Goal: Information Seeking & Learning: Find specific fact

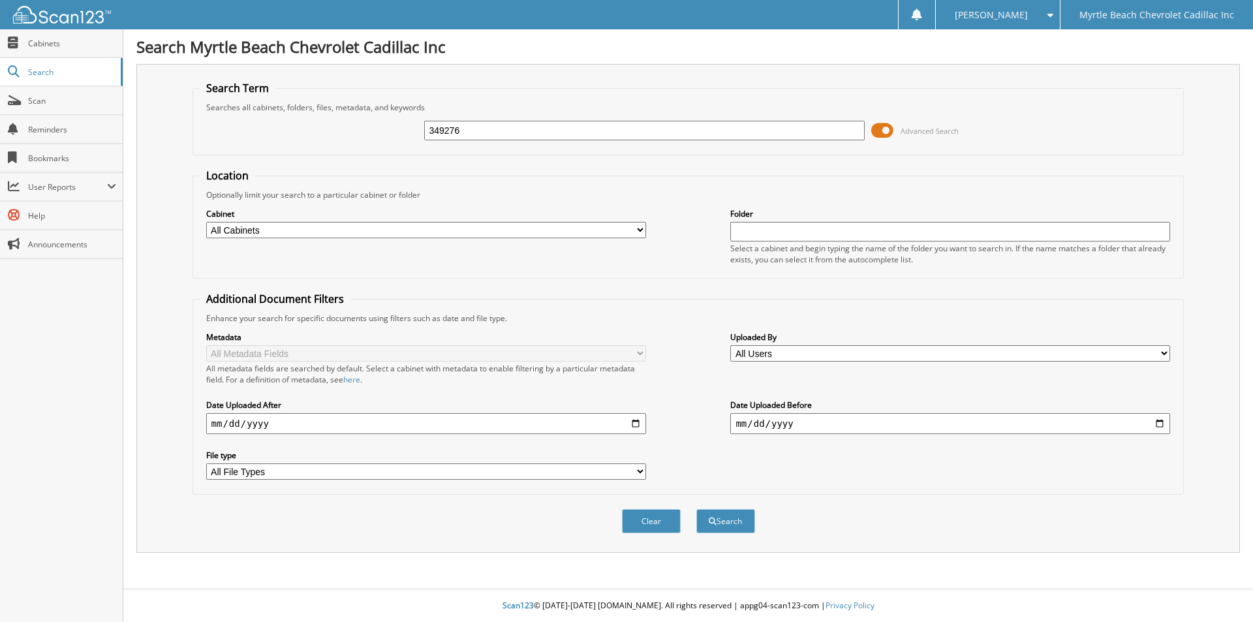
type input "349276"
click at [696, 509] on button "Search" at bounding box center [725, 521] width 59 height 24
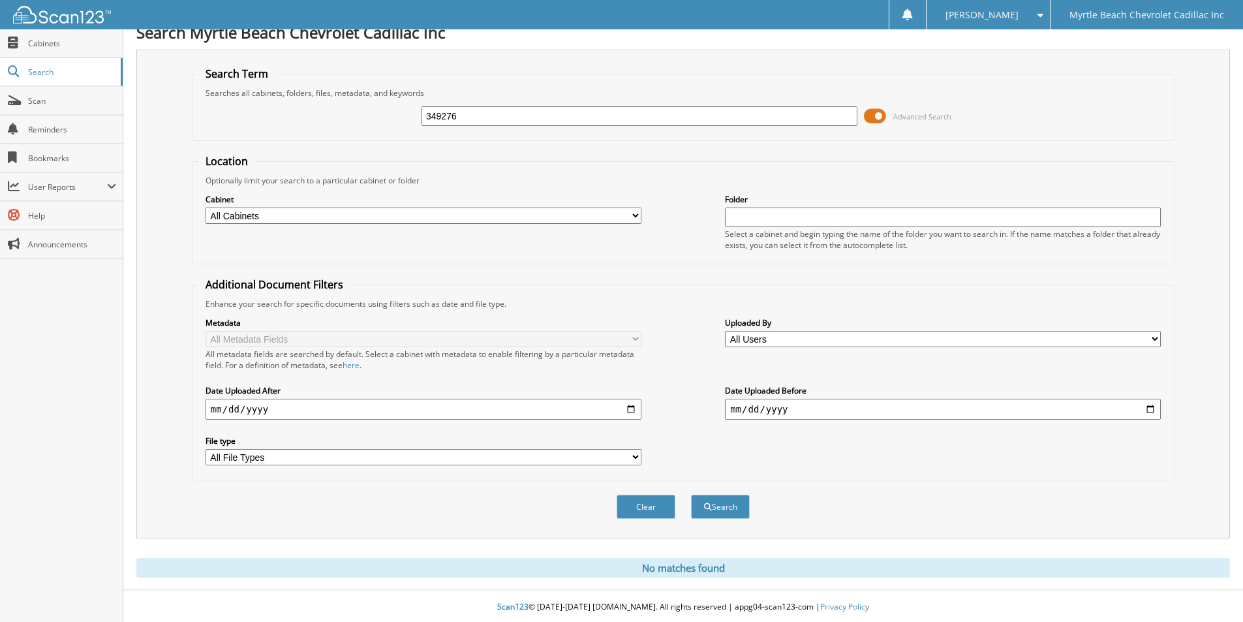
scroll to position [16, 0]
drag, startPoint x: 463, startPoint y: 114, endPoint x: 359, endPoint y: 132, distance: 105.3
click at [359, 132] on fieldset "Search Term Searches all cabinets, folders, files, metadata, and keywords 34927…" at bounding box center [683, 102] width 982 height 74
type input "349276"
click at [648, 507] on button "Clear" at bounding box center [645, 505] width 59 height 24
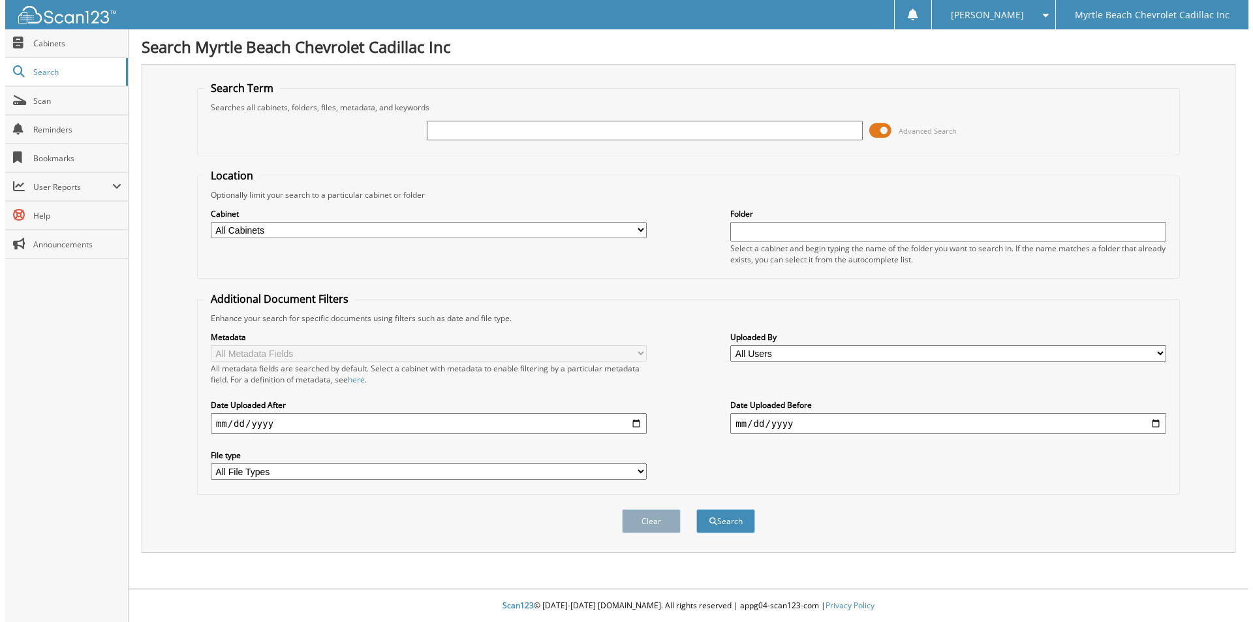
scroll to position [0, 0]
click at [498, 122] on input "text" at bounding box center [644, 131] width 440 height 20
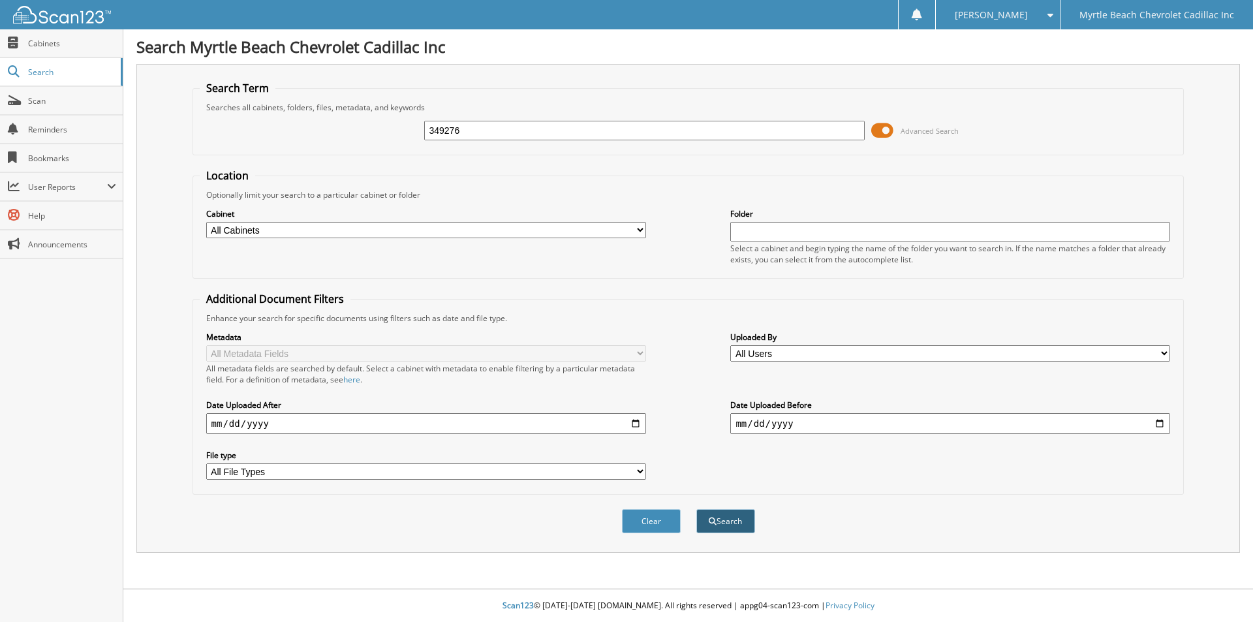
type input "349276"
click at [718, 509] on button "Search" at bounding box center [725, 521] width 59 height 24
